Goal: Transaction & Acquisition: Purchase product/service

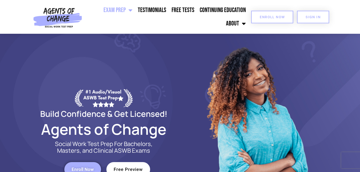
click at [265, 16] on span "Enroll Now" at bounding box center [272, 16] width 25 height 3
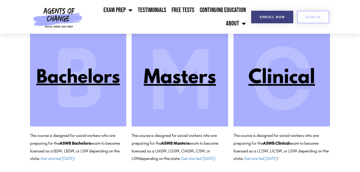
scroll to position [62, 0]
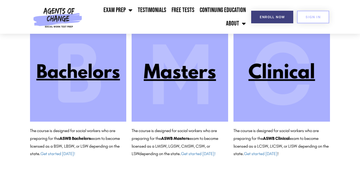
click at [281, 68] on img at bounding box center [282, 73] width 97 height 97
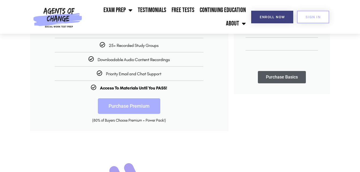
scroll to position [184, 0]
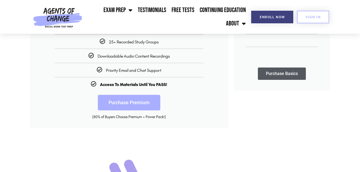
click at [125, 101] on link "Purchase Premium" at bounding box center [129, 103] width 62 height 16
